Goal: Download file/media

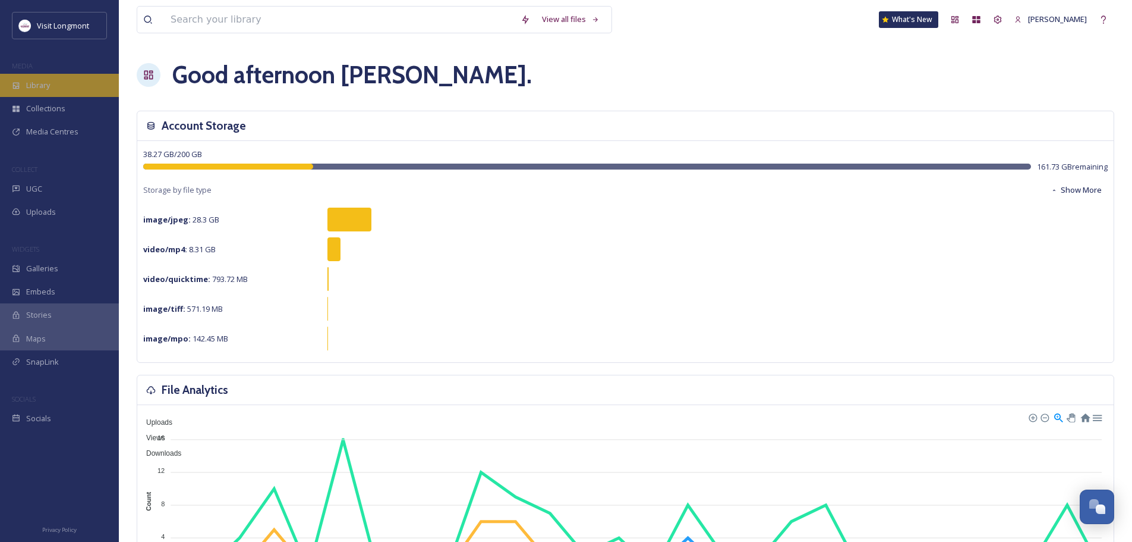
click at [36, 89] on span "Library" at bounding box center [38, 85] width 24 height 11
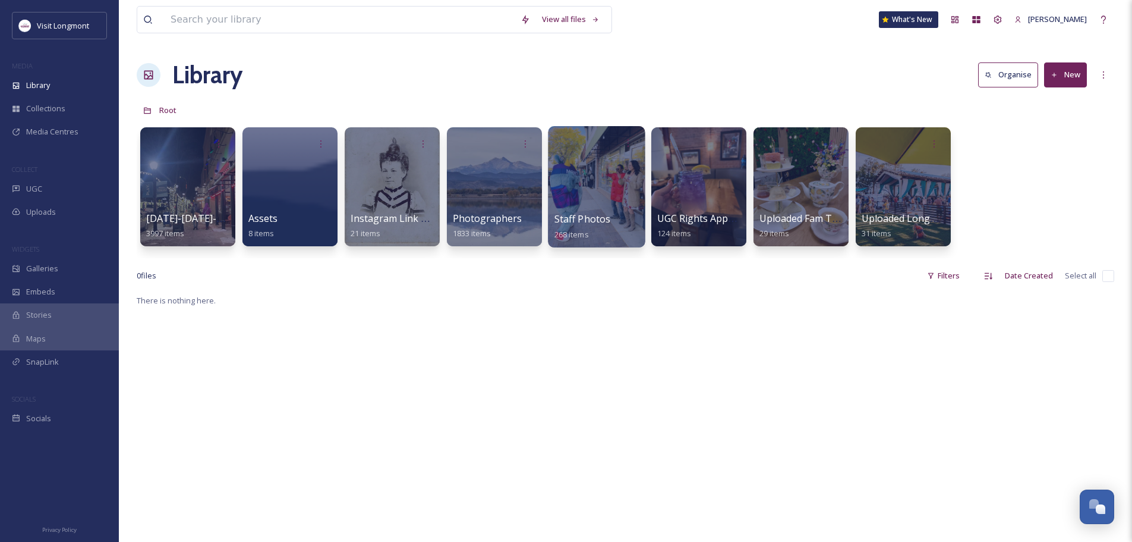
click at [610, 182] on div at bounding box center [596, 186] width 97 height 121
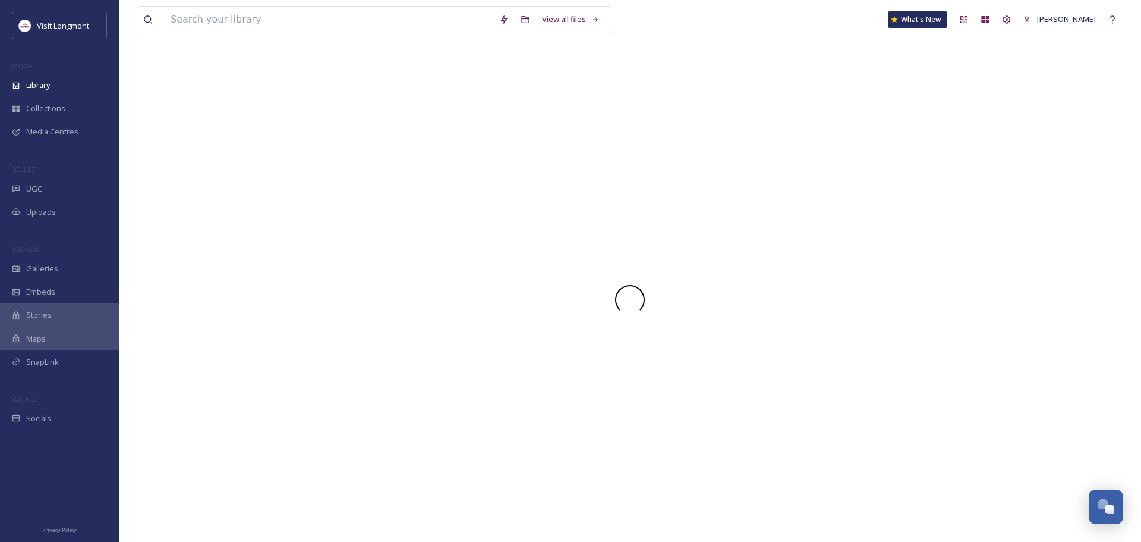
click at [610, 182] on div at bounding box center [630, 299] width 987 height 484
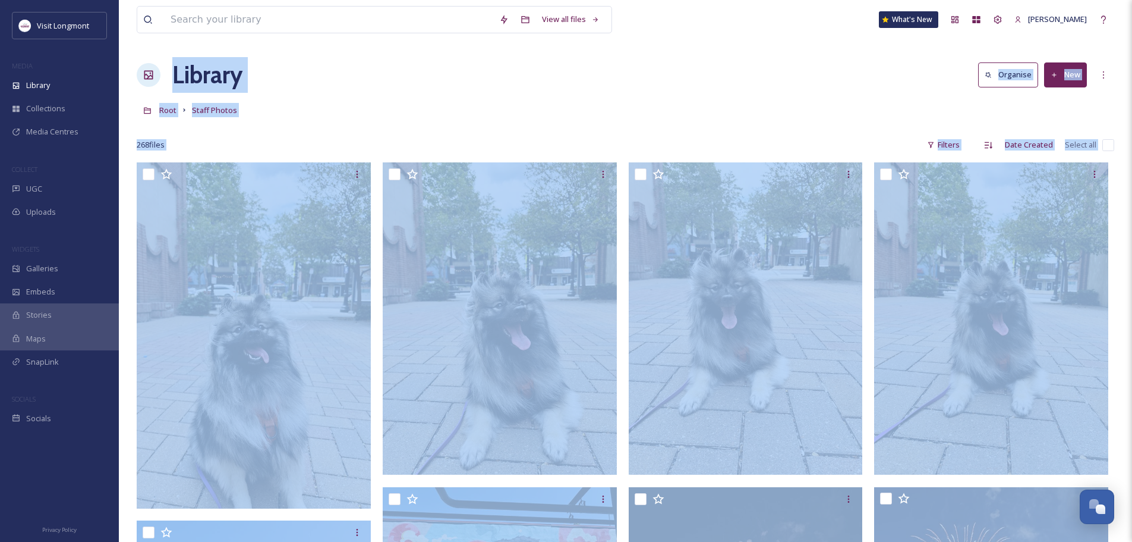
click at [561, 101] on div "Root Staff Photos" at bounding box center [626, 110] width 978 height 23
click at [417, 106] on div "Root Staff Photos" at bounding box center [626, 110] width 978 height 23
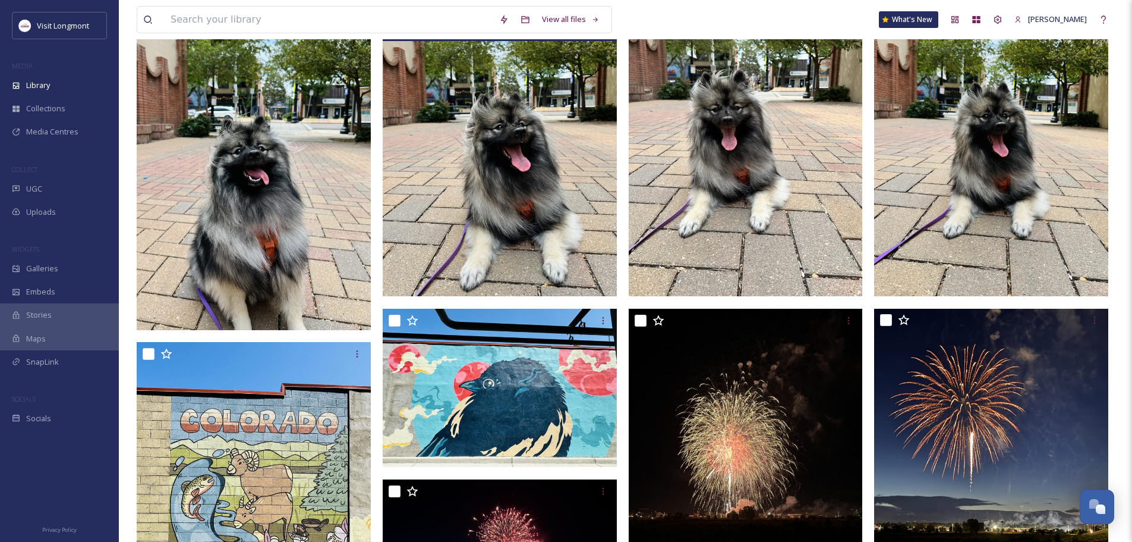
scroll to position [119, 0]
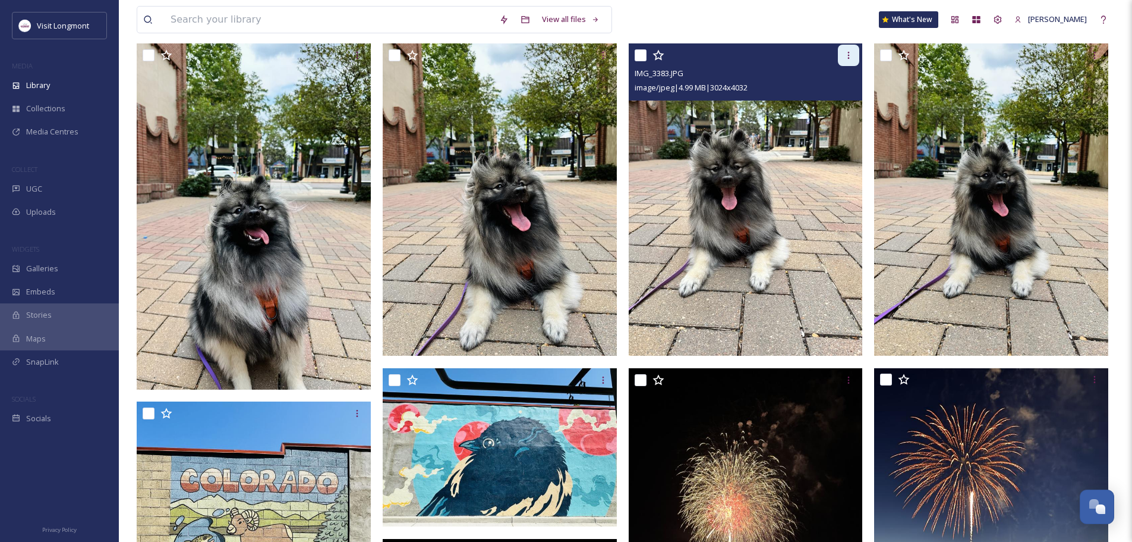
click at [849, 56] on icon at bounding box center [849, 55] width 2 height 7
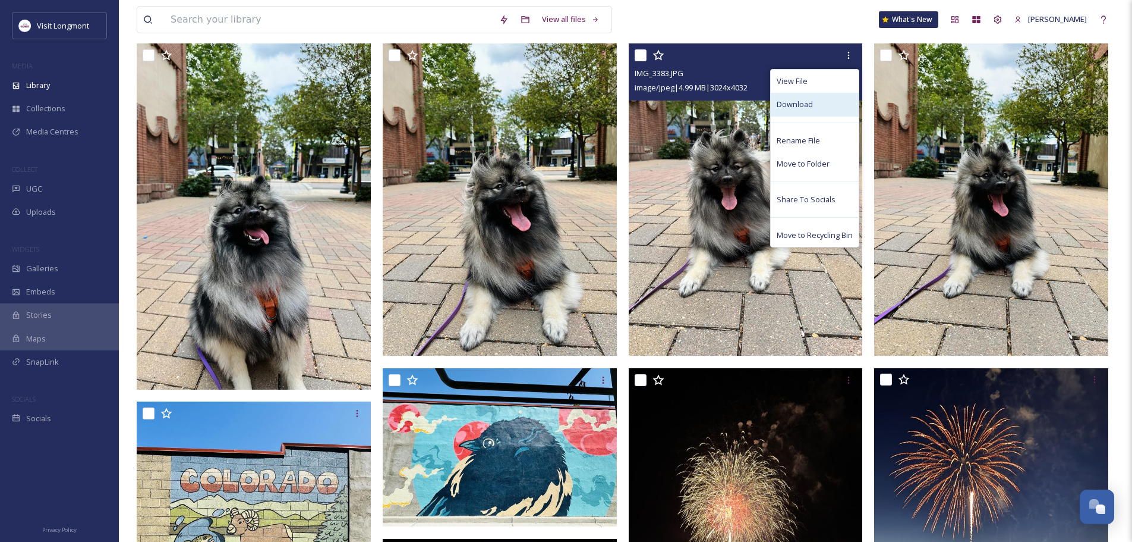
click at [817, 103] on div "Download" at bounding box center [815, 104] width 88 height 23
